Goal: Information Seeking & Learning: Learn about a topic

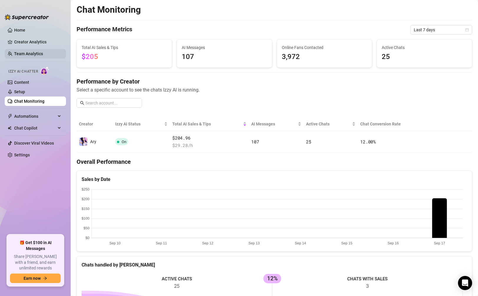
click at [29, 52] on link "Team Analytics" at bounding box center [28, 53] width 29 height 5
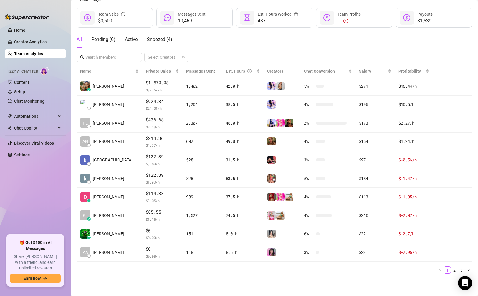
scroll to position [75, 0]
click at [453, 269] on link "2" at bounding box center [455, 270] width 6 height 6
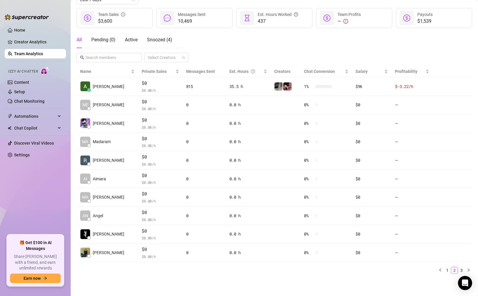
drag, startPoint x: 444, startPoint y: 269, endPoint x: 323, endPoint y: 282, distance: 122.1
click at [323, 282] on main "Team 21 team members Export Manage Team & Permissions Invite your team! Add tea…" at bounding box center [275, 110] width 408 height 371
click at [318, 280] on main "Team 21 team members Export Manage Team & Permissions Invite your team! Add tea…" at bounding box center [275, 110] width 408 height 371
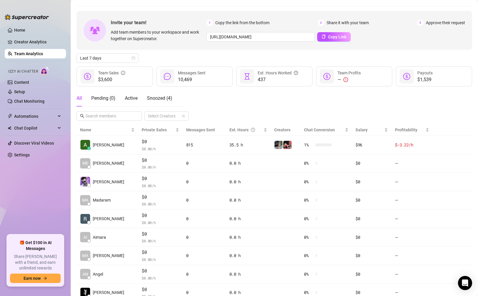
scroll to position [0, 0]
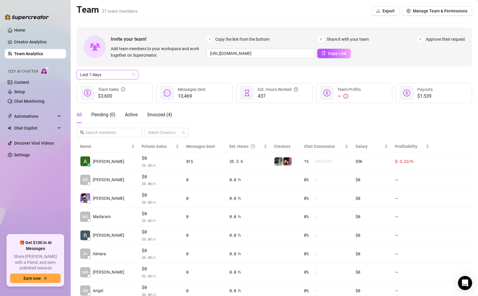
click at [107, 75] on span "Last 7 days" at bounding box center [107, 74] width 55 height 9
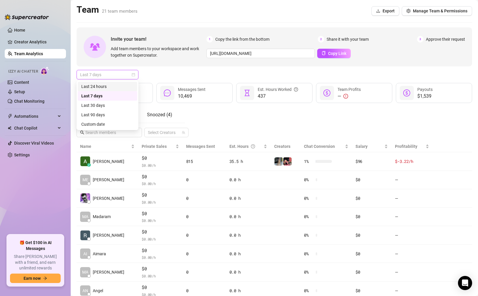
click at [114, 74] on span "Last 7 days" at bounding box center [107, 74] width 55 height 9
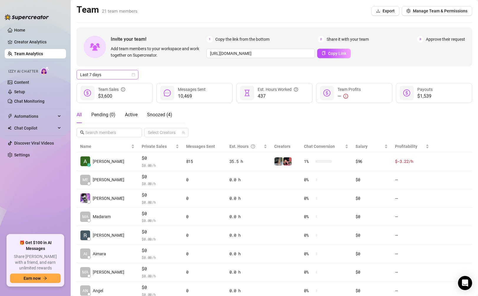
click at [118, 78] on span "Last 7 days" at bounding box center [107, 74] width 55 height 9
click at [100, 123] on div "Custom date" at bounding box center [107, 124] width 52 height 6
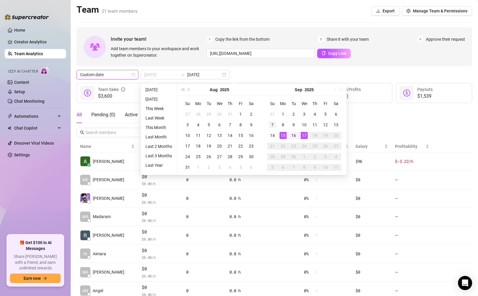
type input "[DATE]"
click at [274, 124] on div "7" at bounding box center [272, 124] width 7 height 7
type input "[DATE]"
click at [336, 123] on div "13" at bounding box center [336, 124] width 7 height 7
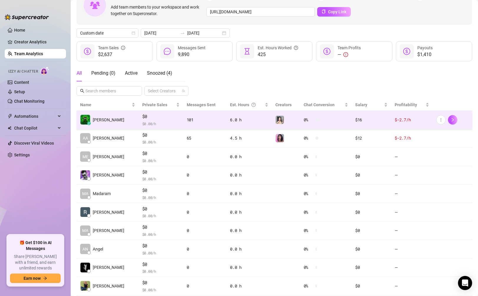
scroll to position [75, 0]
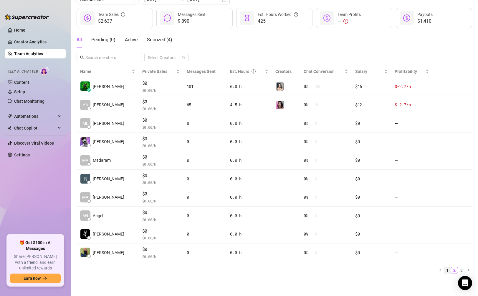
click at [445, 270] on link "1" at bounding box center [448, 270] width 6 height 6
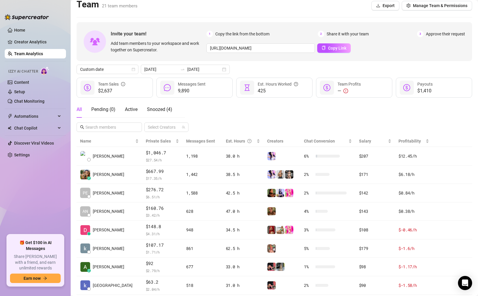
scroll to position [0, 0]
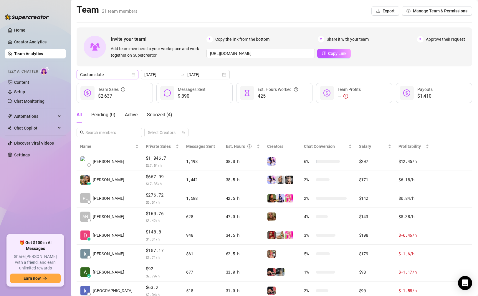
click at [117, 76] on span "Custom date" at bounding box center [107, 74] width 55 height 9
click at [169, 73] on input "[DATE]" at bounding box center [161, 74] width 34 height 6
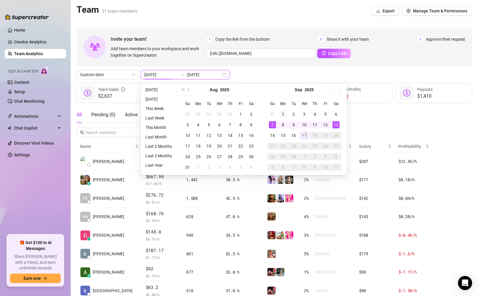
type input "[DATE]"
click at [284, 116] on div "1" at bounding box center [283, 114] width 7 height 7
type input "[DATE]"
click at [306, 135] on div "17" at bounding box center [304, 135] width 7 height 7
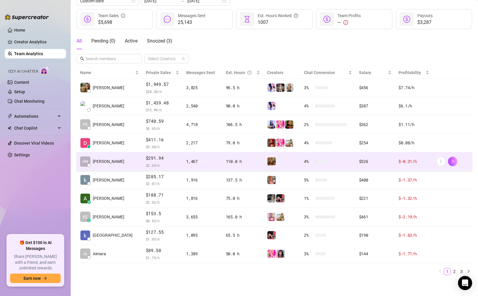
scroll to position [75, 0]
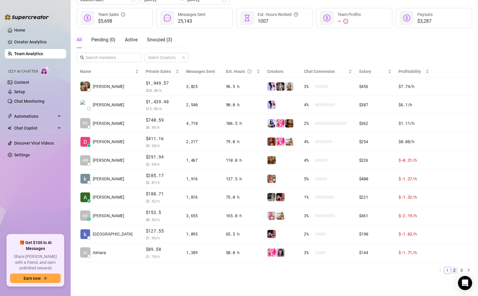
click at [452, 269] on link "2" at bounding box center [455, 270] width 6 height 6
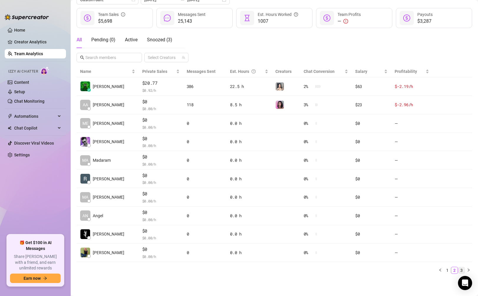
click at [459, 269] on link "3" at bounding box center [462, 270] width 6 height 6
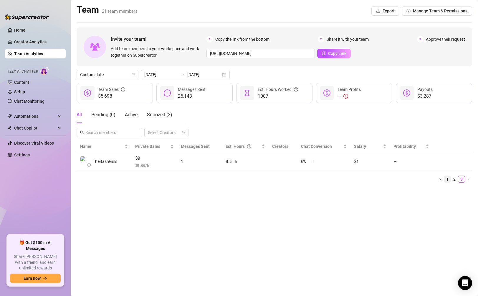
click at [451, 178] on link "1" at bounding box center [448, 179] width 6 height 6
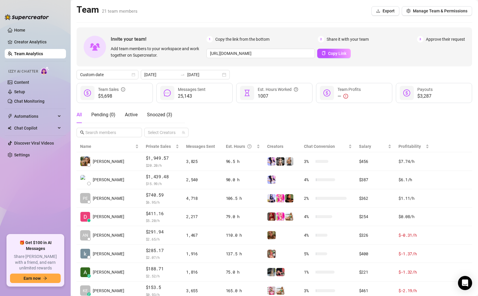
click at [429, 126] on div "All Pending ( 0 ) Active Snoozed ( 3 ) Select Creators" at bounding box center [275, 121] width 396 height 31
click at [178, 78] on div "[DATE] [DATE]" at bounding box center [185, 74] width 89 height 9
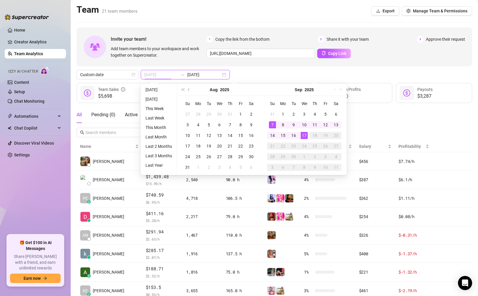
type input "[DATE]"
click at [271, 125] on div "7" at bounding box center [272, 124] width 7 height 7
type input "[DATE]"
click at [335, 122] on div "13" at bounding box center [336, 124] width 7 height 7
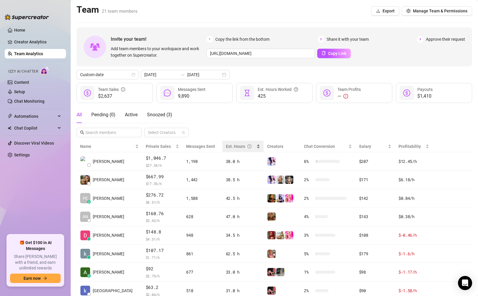
click at [226, 147] on div "Est. Hours" at bounding box center [240, 146] width 29 height 6
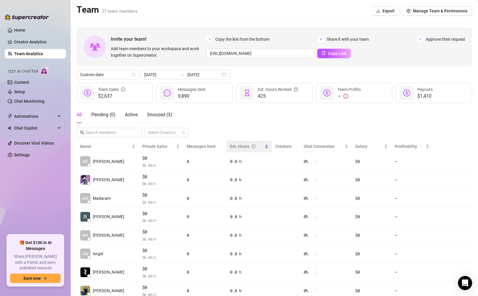
click at [230, 147] on div "Est. Hours" at bounding box center [249, 146] width 38 height 6
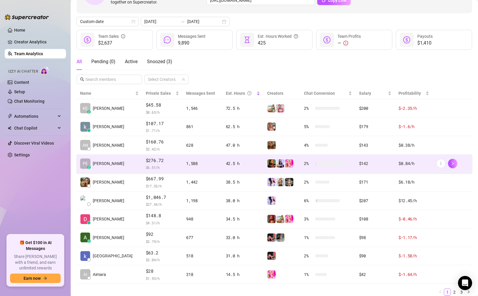
scroll to position [75, 0]
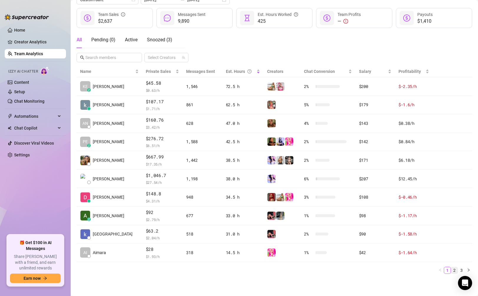
click at [452, 270] on link "2" at bounding box center [455, 270] width 6 height 6
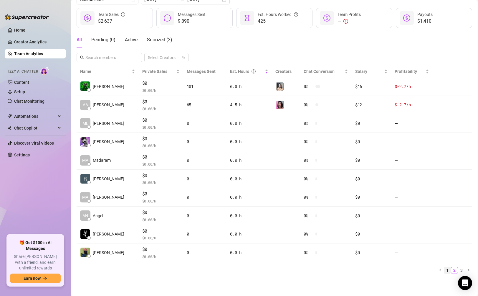
click at [445, 269] on link "1" at bounding box center [448, 270] width 6 height 6
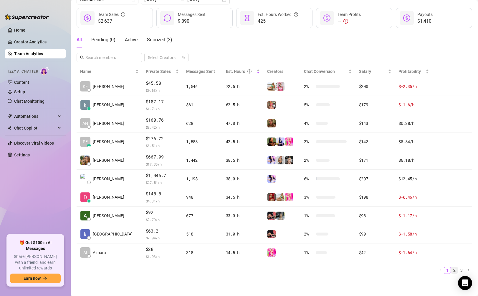
click at [452, 269] on link "2" at bounding box center [455, 270] width 6 height 6
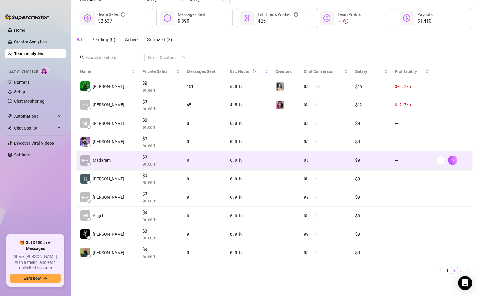
scroll to position [0, 0]
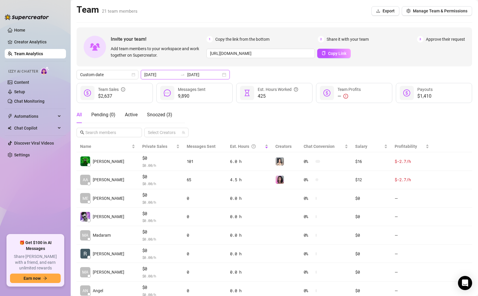
click at [157, 75] on input "[DATE]" at bounding box center [161, 74] width 34 height 6
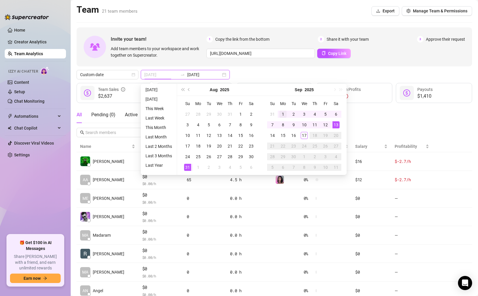
type input "[DATE]"
click at [282, 112] on div "1" at bounding box center [283, 114] width 7 height 7
type input "[DATE]"
click at [273, 124] on div "7" at bounding box center [272, 124] width 7 height 7
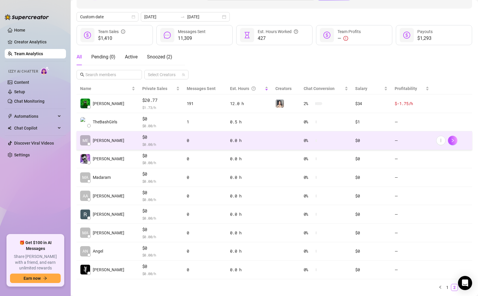
scroll to position [71, 0]
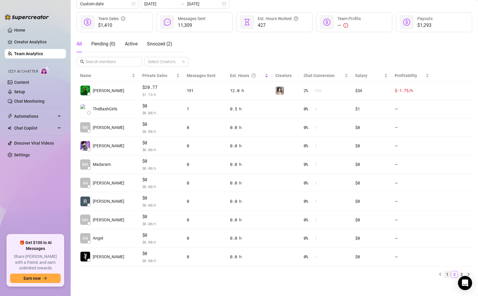
click at [445, 274] on link "1" at bounding box center [448, 274] width 6 height 6
